Goal: Task Accomplishment & Management: Complete application form

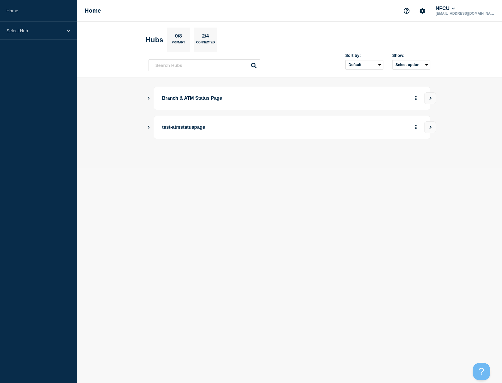
click at [150, 97] on icon "Show Connected Hubs" at bounding box center [149, 98] width 4 height 3
click at [362, 25] on header "Hubs 0/8 Primary 2/4 Connected Sort by: Default Last added Last updated Most ac…" at bounding box center [289, 50] width 425 height 56
click at [150, 97] on icon "Show Connected Hubs" at bounding box center [149, 98] width 4 height 3
click at [400, 127] on button "See overview" at bounding box center [395, 128] width 31 height 12
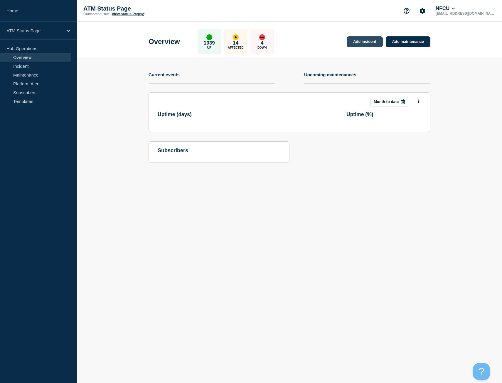
click at [365, 44] on link "Add incident" at bounding box center [365, 41] width 36 height 11
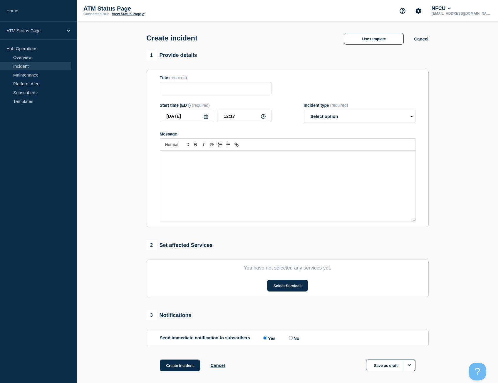
click at [370, 47] on div "Create incident Use template Cancel" at bounding box center [287, 36] width 295 height 29
click at [371, 41] on button "Use template" at bounding box center [374, 39] width 60 height 12
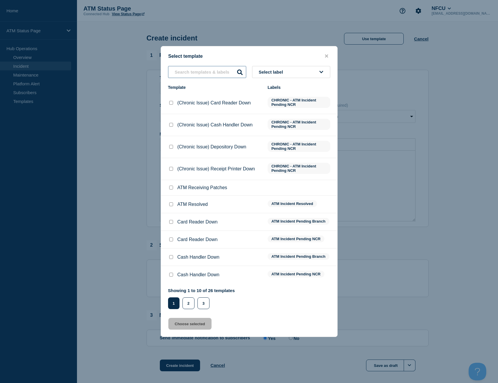
click at [193, 71] on input "text" at bounding box center [207, 72] width 78 height 12
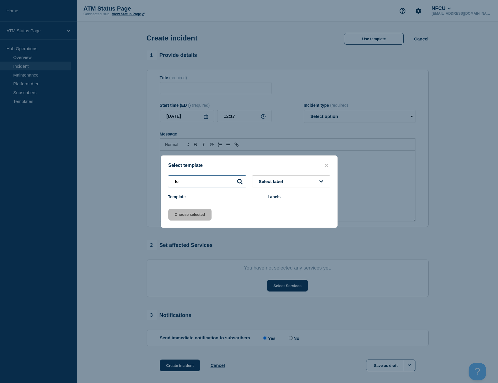
type input "f"
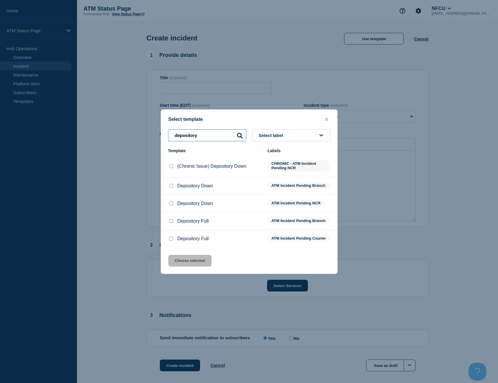
type input "depository"
click at [171, 186] on input "Depository Down checkbox" at bounding box center [171, 186] width 4 height 4
checkbox input "true"
click at [187, 263] on button "Choose selected" at bounding box center [189, 261] width 43 height 12
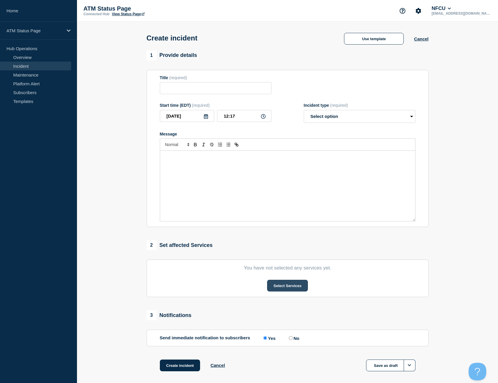
type input "Depository Down"
select select "identified"
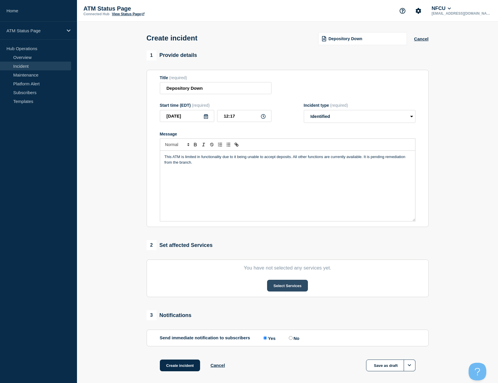
click at [301, 289] on button "Select Services" at bounding box center [287, 286] width 41 height 12
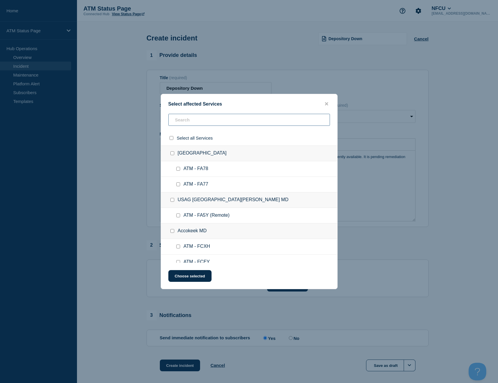
click at [197, 119] on input "text" at bounding box center [248, 120] width 161 height 12
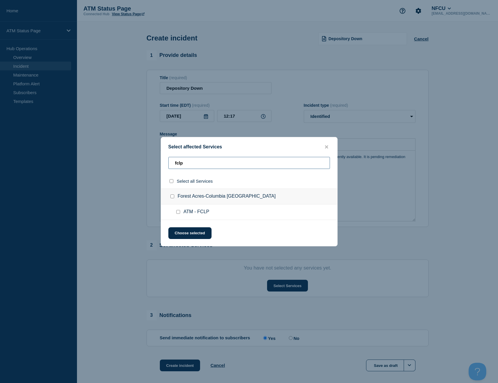
type input "fclp"
click at [172, 182] on input "select all checkbox" at bounding box center [171, 181] width 4 height 4
checkbox input "true"
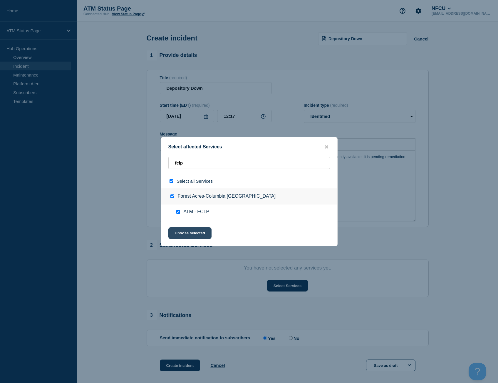
click at [197, 235] on button "Choose selected" at bounding box center [189, 234] width 43 height 12
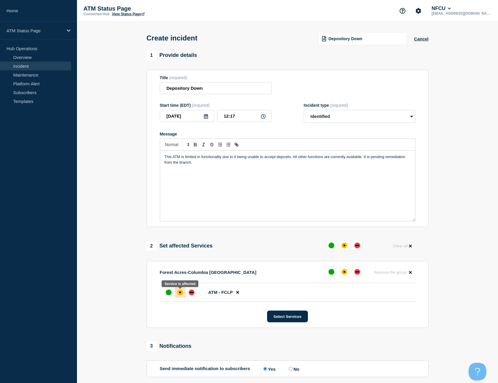
click at [182, 294] on div "affected" at bounding box center [180, 293] width 6 height 6
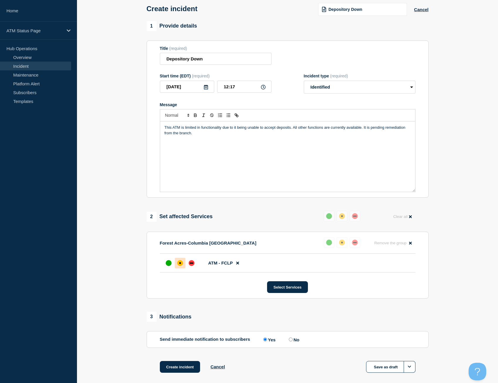
scroll to position [59, 0]
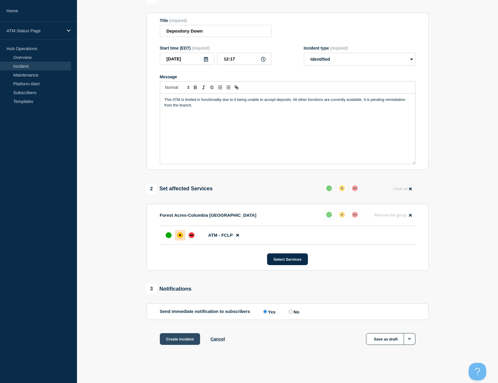
click at [178, 336] on button "Create incident" at bounding box center [180, 340] width 41 height 12
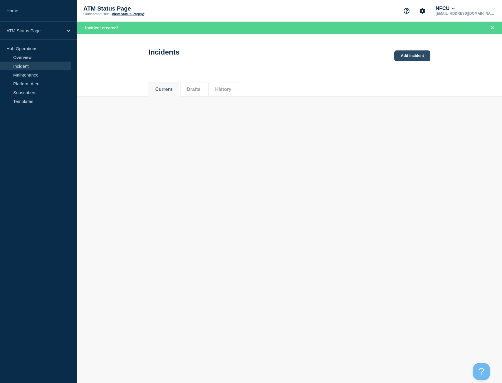
click at [409, 55] on link "Add incident" at bounding box center [412, 55] width 36 height 11
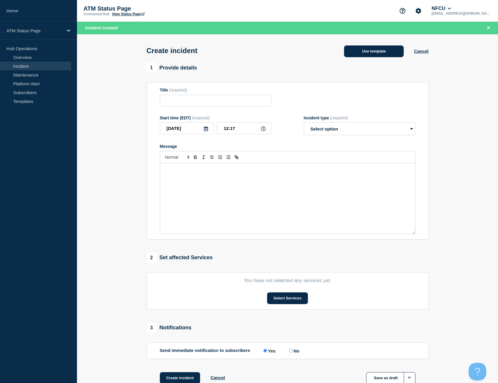
click at [369, 54] on button "Use template" at bounding box center [374, 52] width 60 height 12
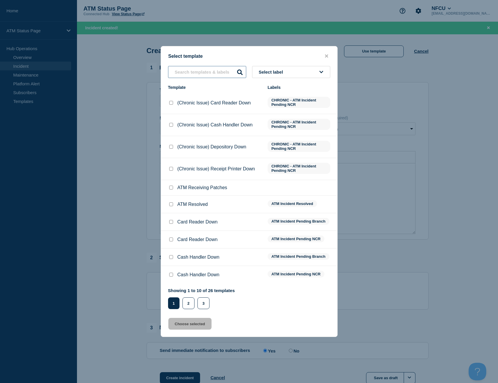
click at [193, 68] on input "text" at bounding box center [207, 72] width 78 height 12
click at [193, 72] on input "text" at bounding box center [207, 72] width 78 height 12
type input "fcat"
click at [194, 73] on div at bounding box center [249, 191] width 498 height 383
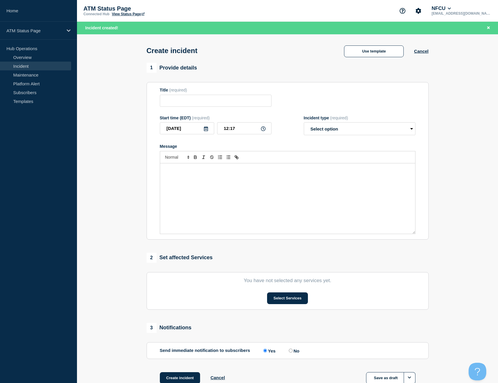
click at [193, 73] on div at bounding box center [249, 188] width 498 height 383
click at [349, 60] on div "Create incident Use template Cancel" at bounding box center [287, 48] width 295 height 29
click at [352, 59] on div "Create incident Use template Cancel" at bounding box center [287, 48] width 295 height 29
click at [357, 55] on button "Use template" at bounding box center [374, 52] width 60 height 12
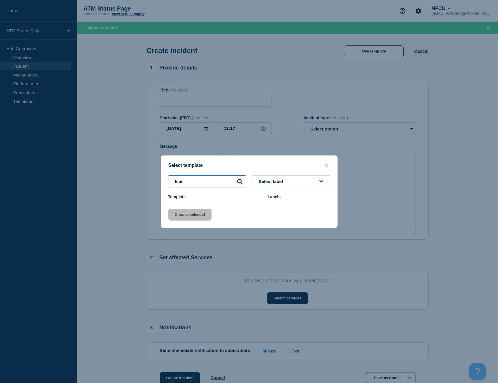
click at [188, 183] on input "fcat" at bounding box center [207, 182] width 78 height 12
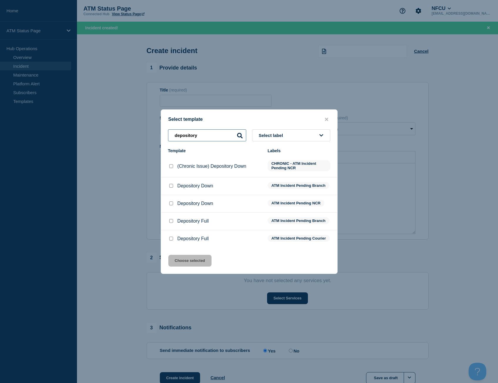
type input "depository"
click at [171, 184] on input "Depository Down checkbox" at bounding box center [171, 186] width 4 height 4
checkbox input "true"
click at [190, 263] on button "Choose selected" at bounding box center [189, 261] width 43 height 12
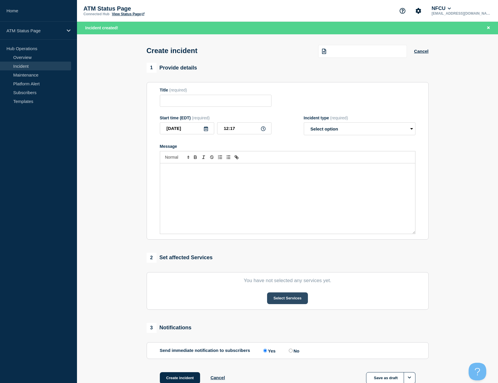
type input "Depository Down"
select select "identified"
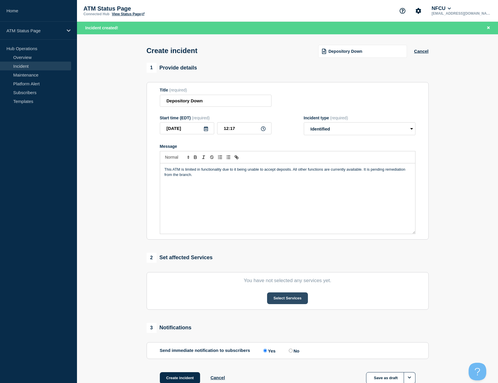
click at [291, 301] on button "Select Services" at bounding box center [287, 299] width 41 height 12
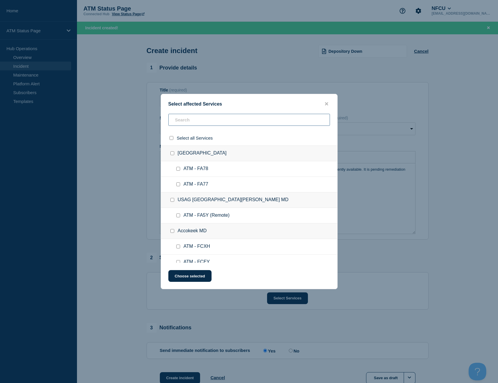
click at [215, 120] on input "text" at bounding box center [248, 120] width 161 height 12
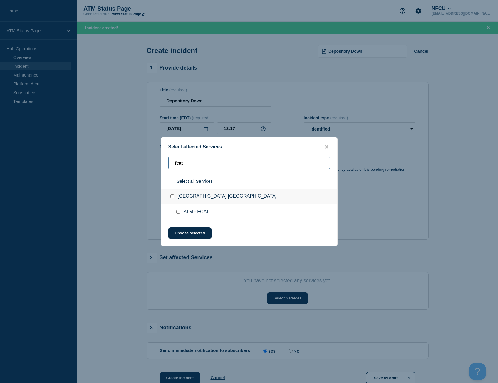
type input "fcat"
click at [173, 183] on input "select all checkbox" at bounding box center [171, 181] width 4 height 4
checkbox input "true"
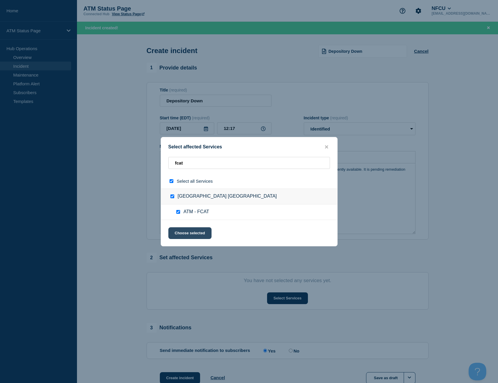
click at [185, 234] on button "Choose selected" at bounding box center [189, 234] width 43 height 12
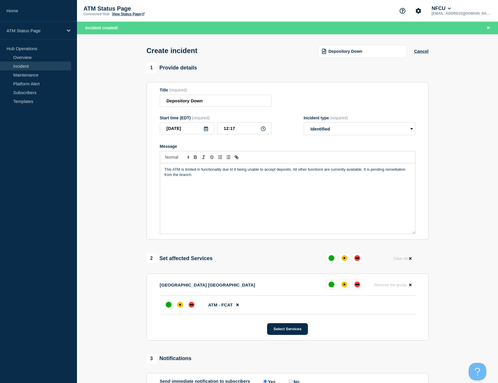
click at [181, 300] on li "ATM - FCAT" at bounding box center [287, 305] width 255 height 19
click at [181, 306] on div "affected" at bounding box center [180, 305] width 2 height 2
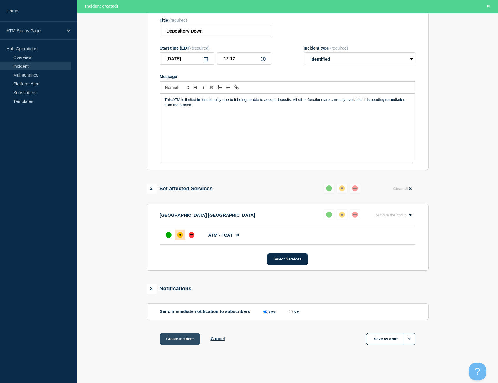
click at [175, 334] on button "Create incident" at bounding box center [180, 340] width 41 height 12
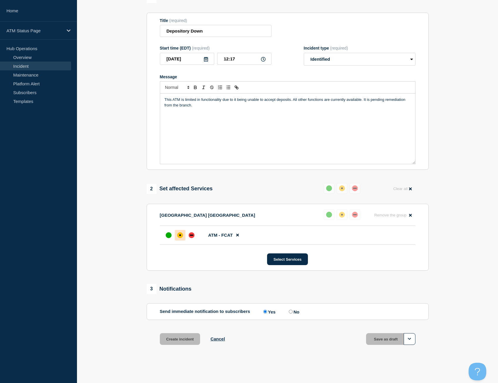
scroll to position [59, 0]
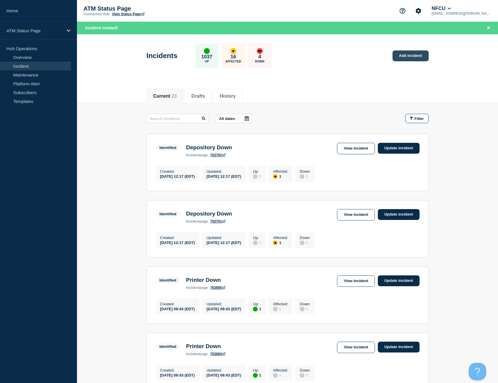
click at [405, 56] on link "Add incident" at bounding box center [410, 55] width 36 height 11
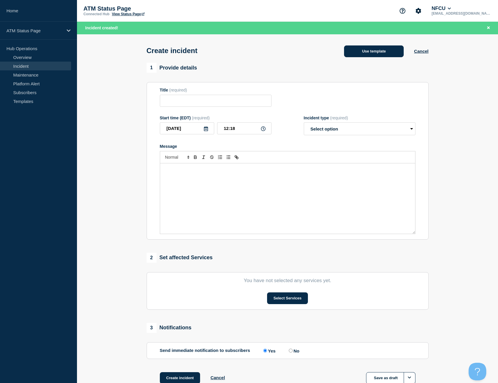
click at [355, 52] on button "Use template" at bounding box center [374, 52] width 60 height 12
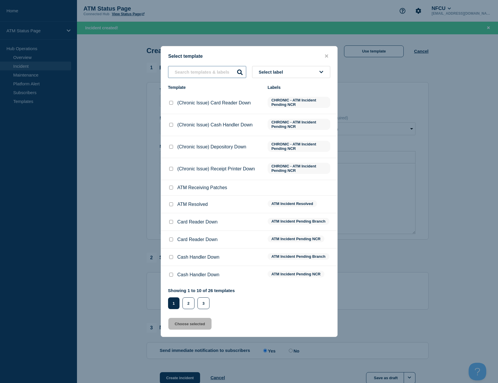
click at [195, 73] on input "text" at bounding box center [207, 72] width 78 height 12
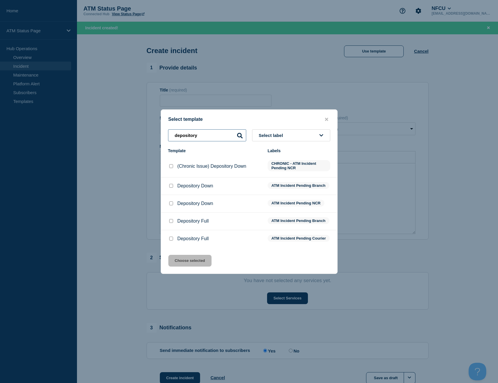
type input "depository"
click at [172, 202] on input "Depository Down checkbox" at bounding box center [171, 204] width 4 height 4
checkbox input "true"
click at [188, 258] on div "Select template depository Select label Template Labels (Chronic Issue) Deposit…" at bounding box center [249, 192] width 177 height 165
click at [188, 258] on button "Choose selected" at bounding box center [189, 261] width 43 height 12
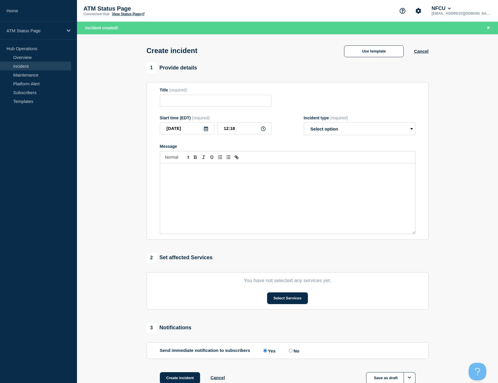
type input "Depository Down"
select select "identified"
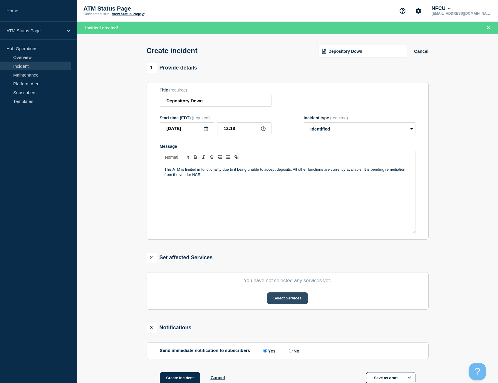
click at [280, 304] on button "Select Services" at bounding box center [287, 299] width 41 height 12
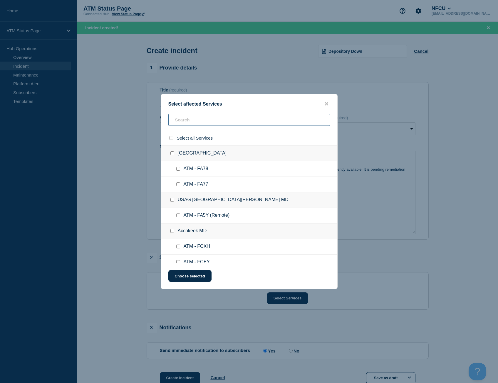
click at [203, 124] on input "text" at bounding box center [248, 120] width 161 height 12
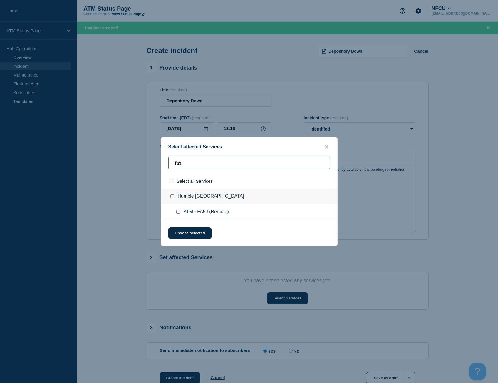
type input "fa5j"
click at [171, 182] on input "select all checkbox" at bounding box center [171, 181] width 4 height 4
checkbox input "true"
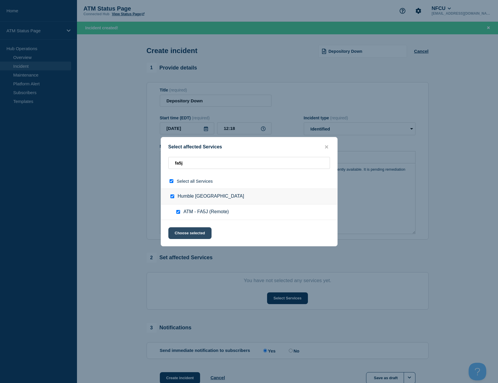
click at [201, 229] on button "Choose selected" at bounding box center [189, 234] width 43 height 12
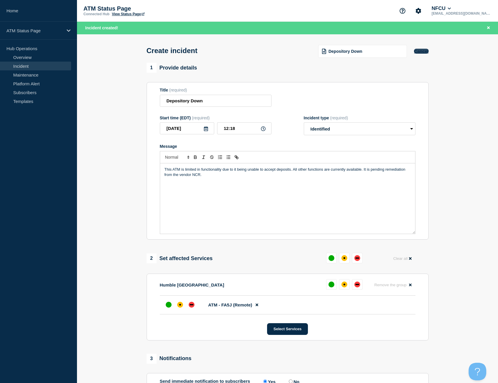
click at [422, 51] on button "Cancel" at bounding box center [421, 51] width 14 height 5
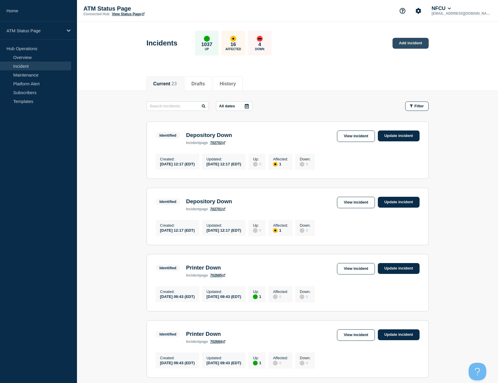
click at [411, 45] on link "Add incident" at bounding box center [410, 43] width 36 height 11
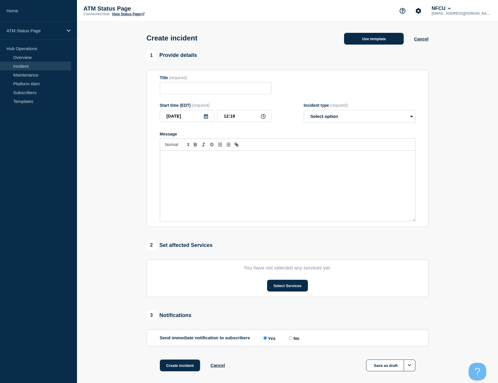
click at [361, 39] on button "Use template" at bounding box center [374, 39] width 60 height 12
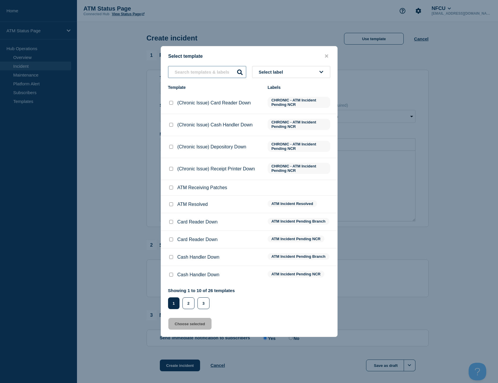
click at [206, 75] on input "text" at bounding box center [207, 72] width 78 height 12
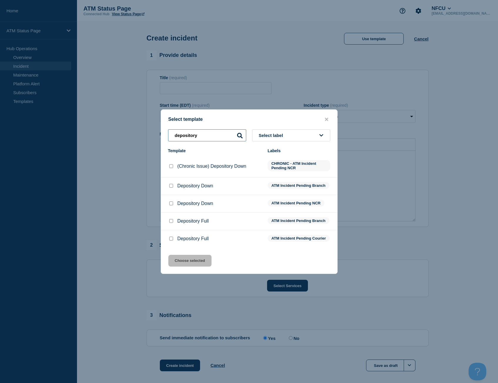
type input "depository"
click at [170, 240] on input "Depository Full checkbox" at bounding box center [171, 239] width 4 height 4
checkbox input "true"
click at [186, 272] on div "Select template depository Select label Template Labels (Chronic Issue) Deposit…" at bounding box center [249, 192] width 177 height 165
click at [189, 265] on button "Choose selected" at bounding box center [189, 261] width 43 height 12
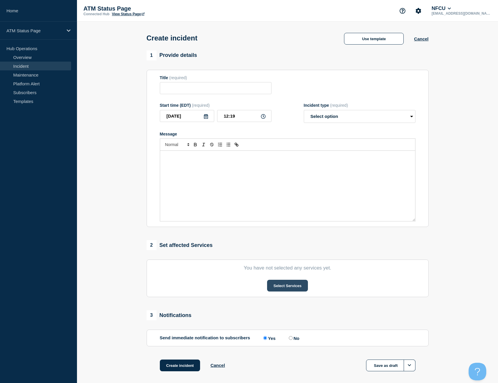
type input "Depository Full"
select select "identified"
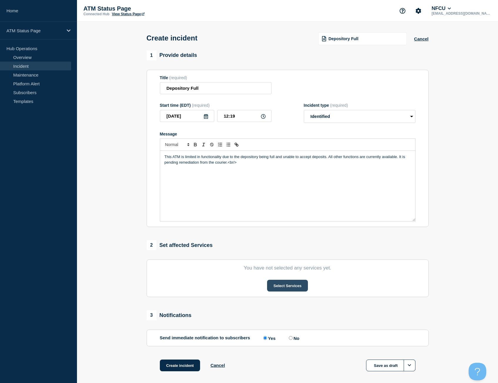
click at [279, 289] on button "Select Services" at bounding box center [287, 286] width 41 height 12
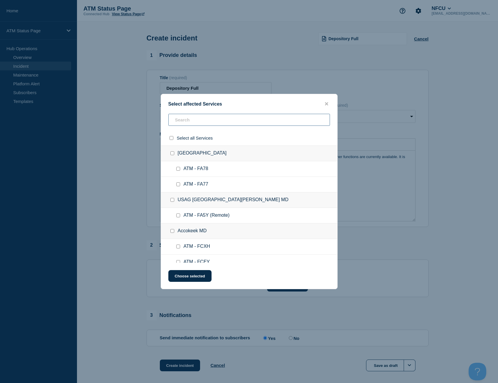
click at [196, 121] on input "text" at bounding box center [248, 120] width 161 height 12
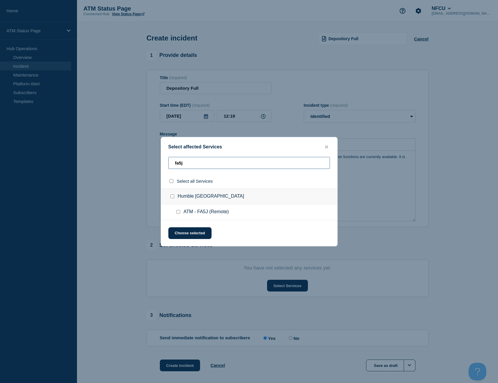
type input "fa5j"
click at [171, 183] on input "select all checkbox" at bounding box center [171, 181] width 4 height 4
checkbox input "true"
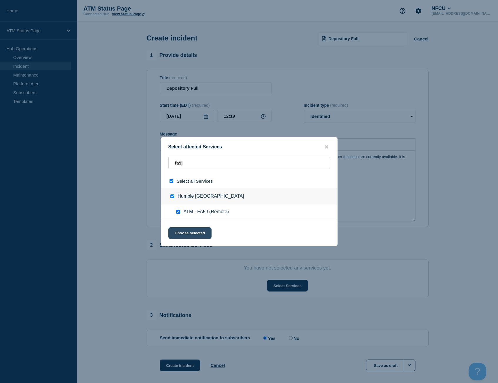
click at [193, 232] on button "Choose selected" at bounding box center [189, 234] width 43 height 12
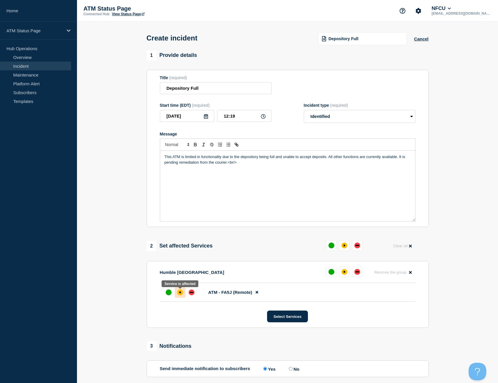
click at [184, 295] on div at bounding box center [180, 292] width 11 height 11
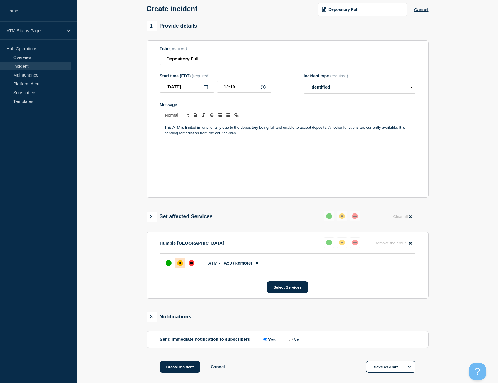
scroll to position [59, 0]
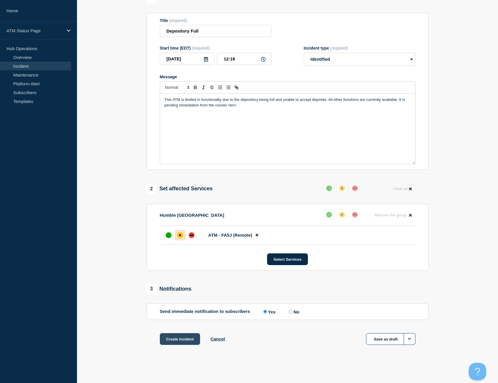
click at [192, 335] on button "Create incident" at bounding box center [180, 340] width 41 height 12
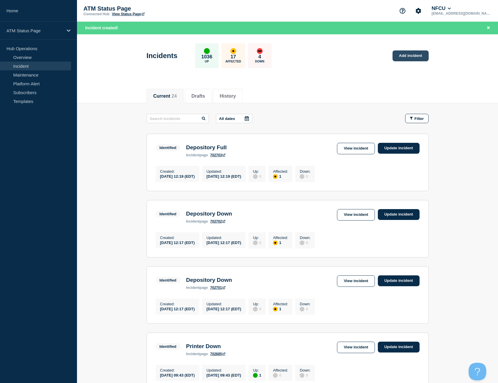
click at [417, 57] on link "Add incident" at bounding box center [410, 55] width 36 height 11
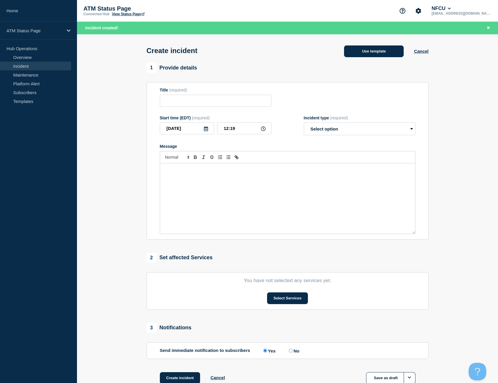
click at [358, 54] on button "Use template" at bounding box center [374, 52] width 60 height 12
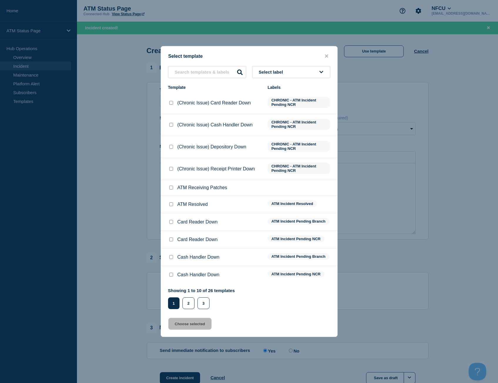
click at [190, 66] on div "Select template Select label Template Labels (Chronic Issue) Card Reader Down C…" at bounding box center [249, 191] width 177 height 291
click at [193, 71] on input "text" at bounding box center [207, 72] width 78 height 12
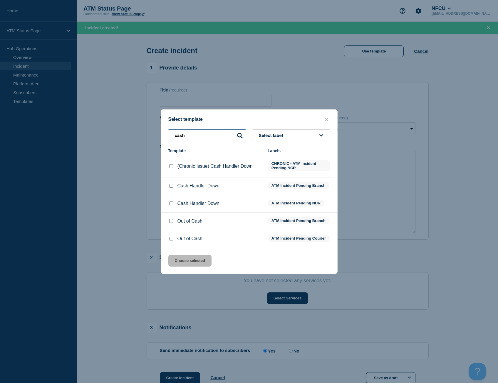
type input "cash"
click at [171, 241] on input "Out of Cash checkbox" at bounding box center [171, 239] width 4 height 4
checkbox input "true"
click at [193, 266] on button "Choose selected" at bounding box center [189, 261] width 43 height 12
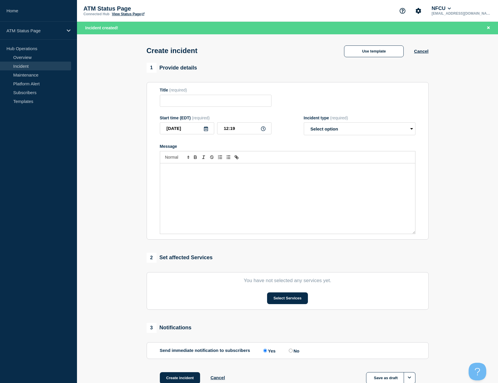
type input "Out of Cash"
select select "identified"
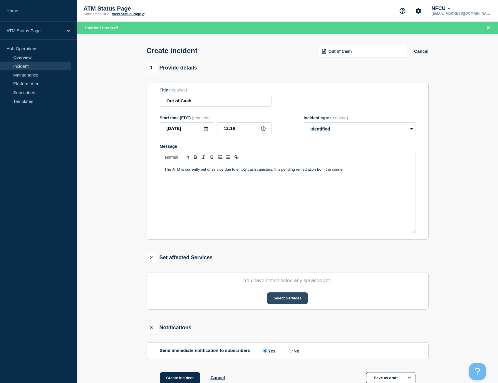
click at [273, 298] on button "Select Services" at bounding box center [287, 299] width 41 height 12
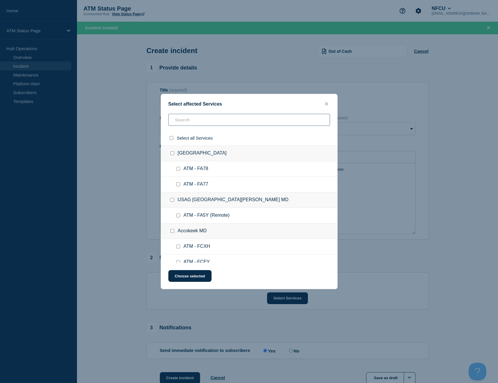
click at [217, 123] on input "text" at bounding box center [248, 120] width 161 height 12
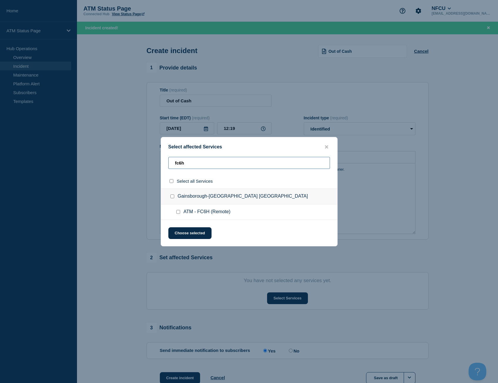
type input "fc6h"
click at [169, 182] on div at bounding box center [172, 182] width 9 height 6
click at [172, 183] on input "select all checkbox" at bounding box center [171, 181] width 4 height 4
checkbox input "true"
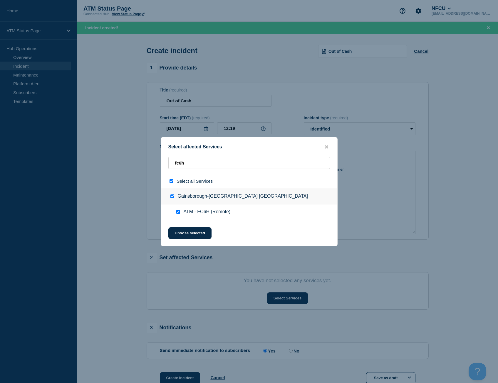
checkbox input "true"
click at [190, 237] on button "Choose selected" at bounding box center [189, 234] width 43 height 12
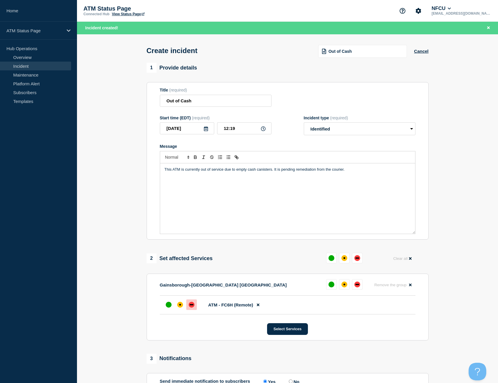
click at [193, 307] on div "down" at bounding box center [191, 305] width 6 height 6
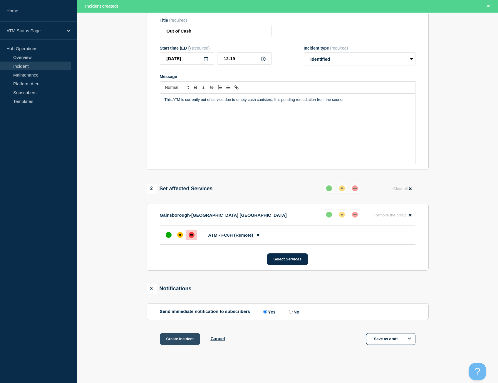
click at [171, 340] on button "Create incident" at bounding box center [180, 340] width 41 height 12
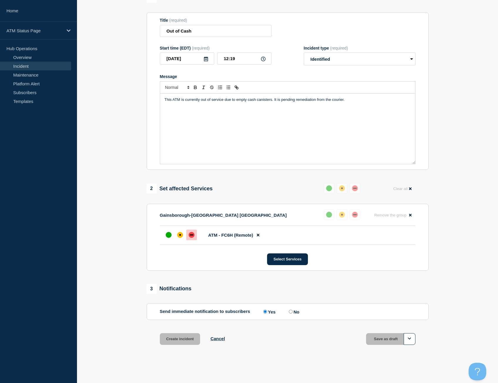
scroll to position [59, 0]
